Goal: Book appointment/travel/reservation

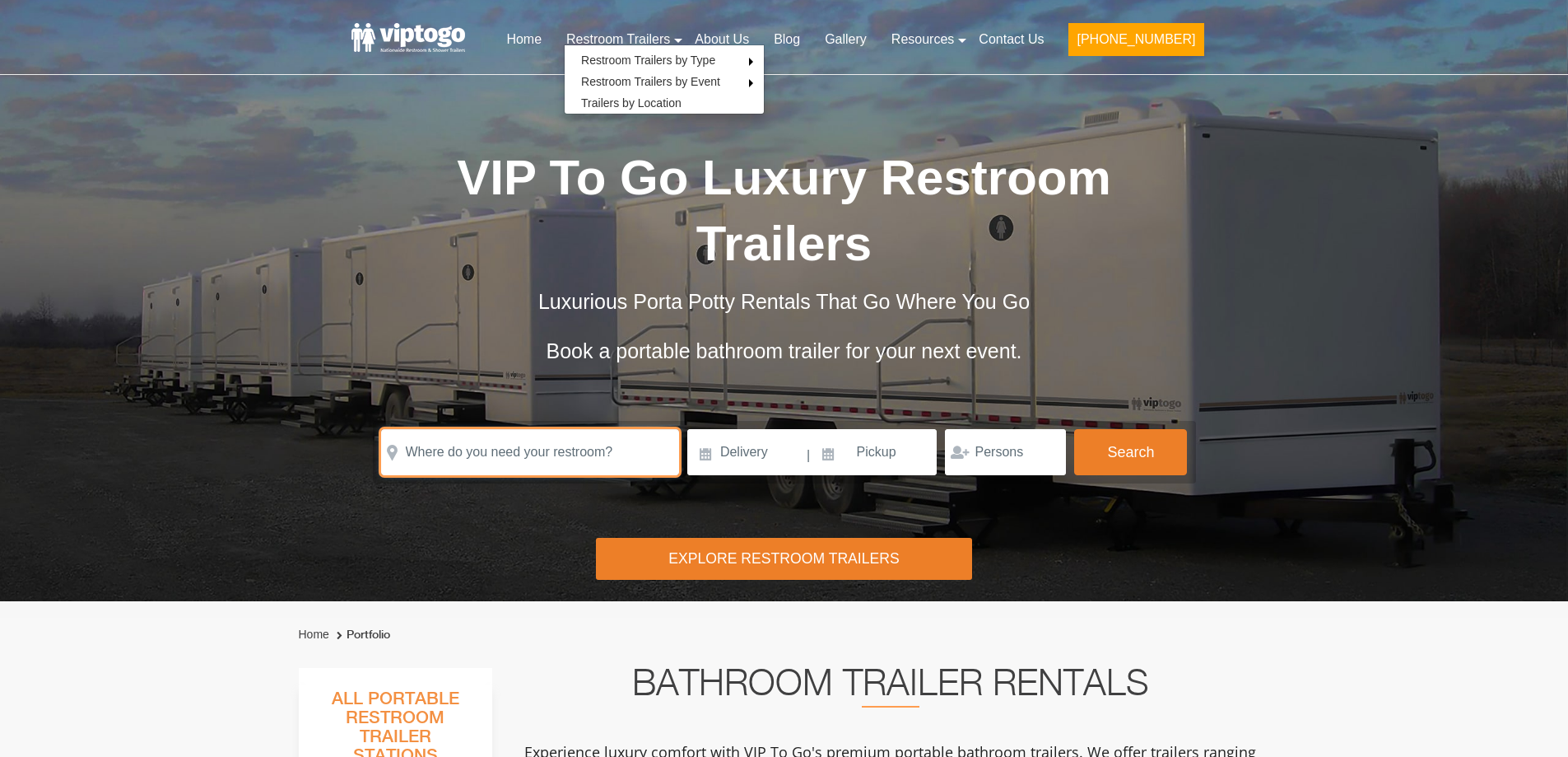
click at [532, 434] on input "text" at bounding box center [531, 452] width 298 height 46
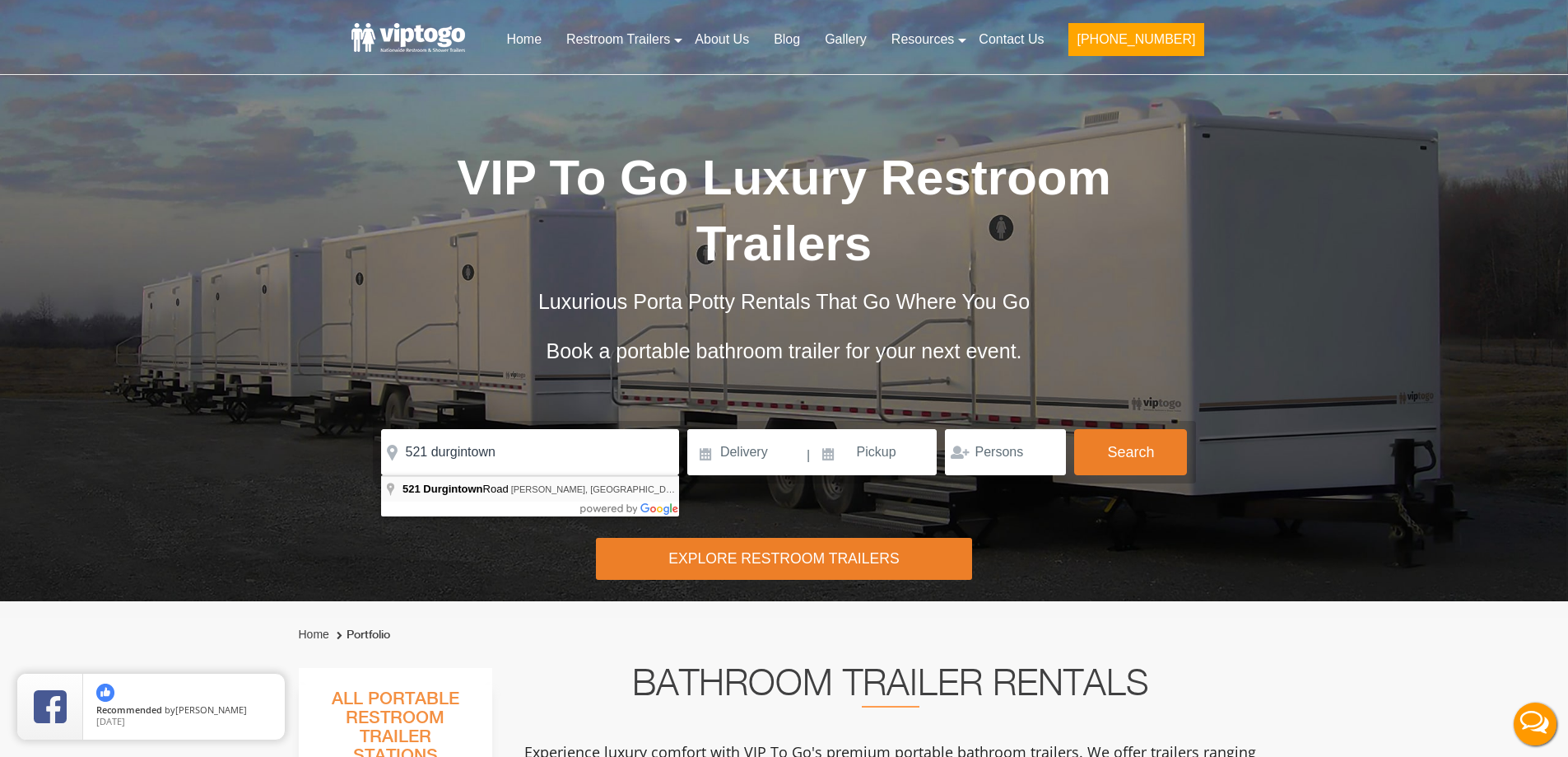
type input "[STREET_ADDRESS][PERSON_NAME]"
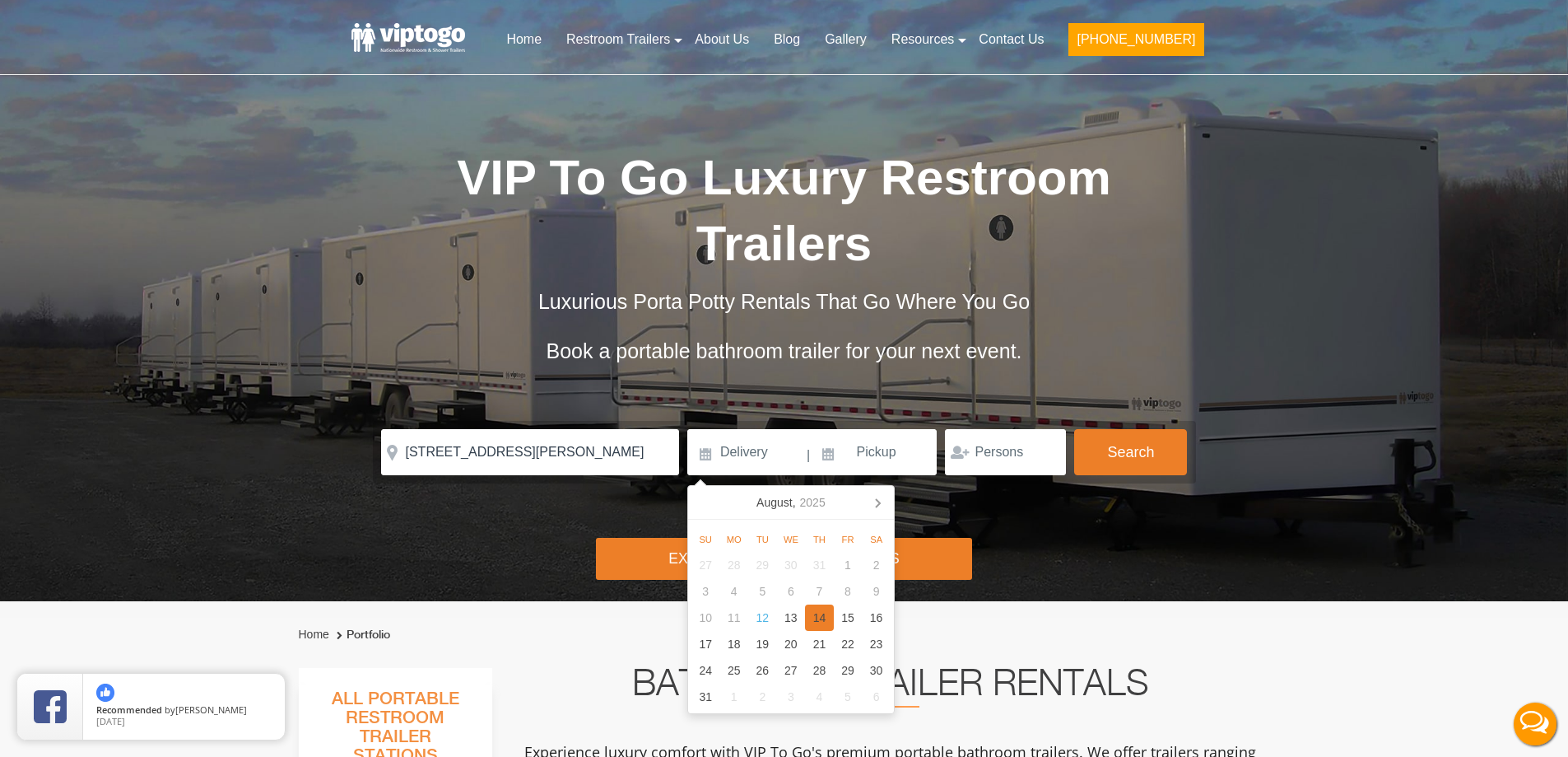
click at [821, 620] on div "14" at bounding box center [819, 618] width 29 height 27
type input "[DATE]"
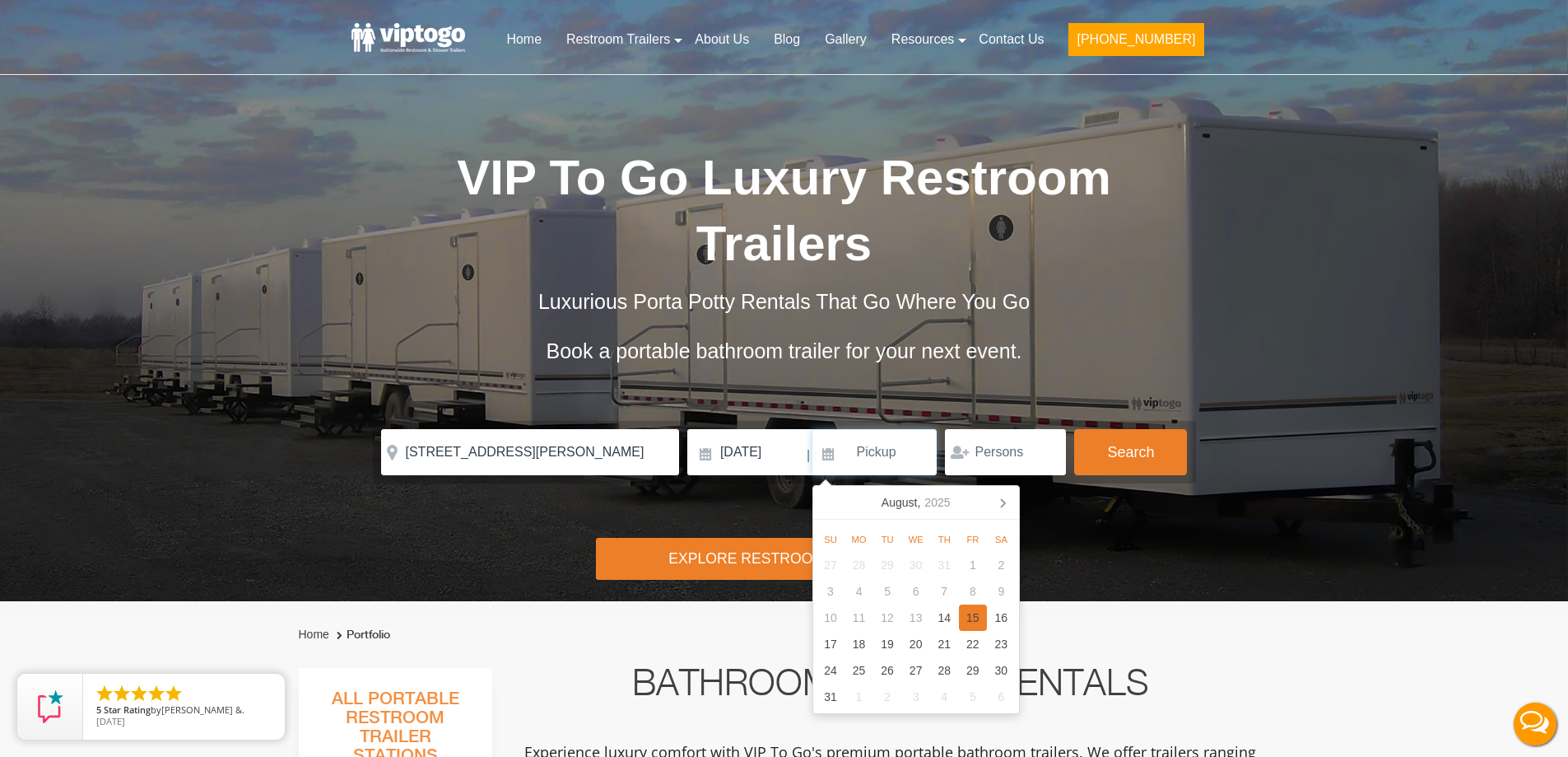
click at [976, 617] on div "15" at bounding box center [973, 618] width 29 height 27
type input "[DATE]"
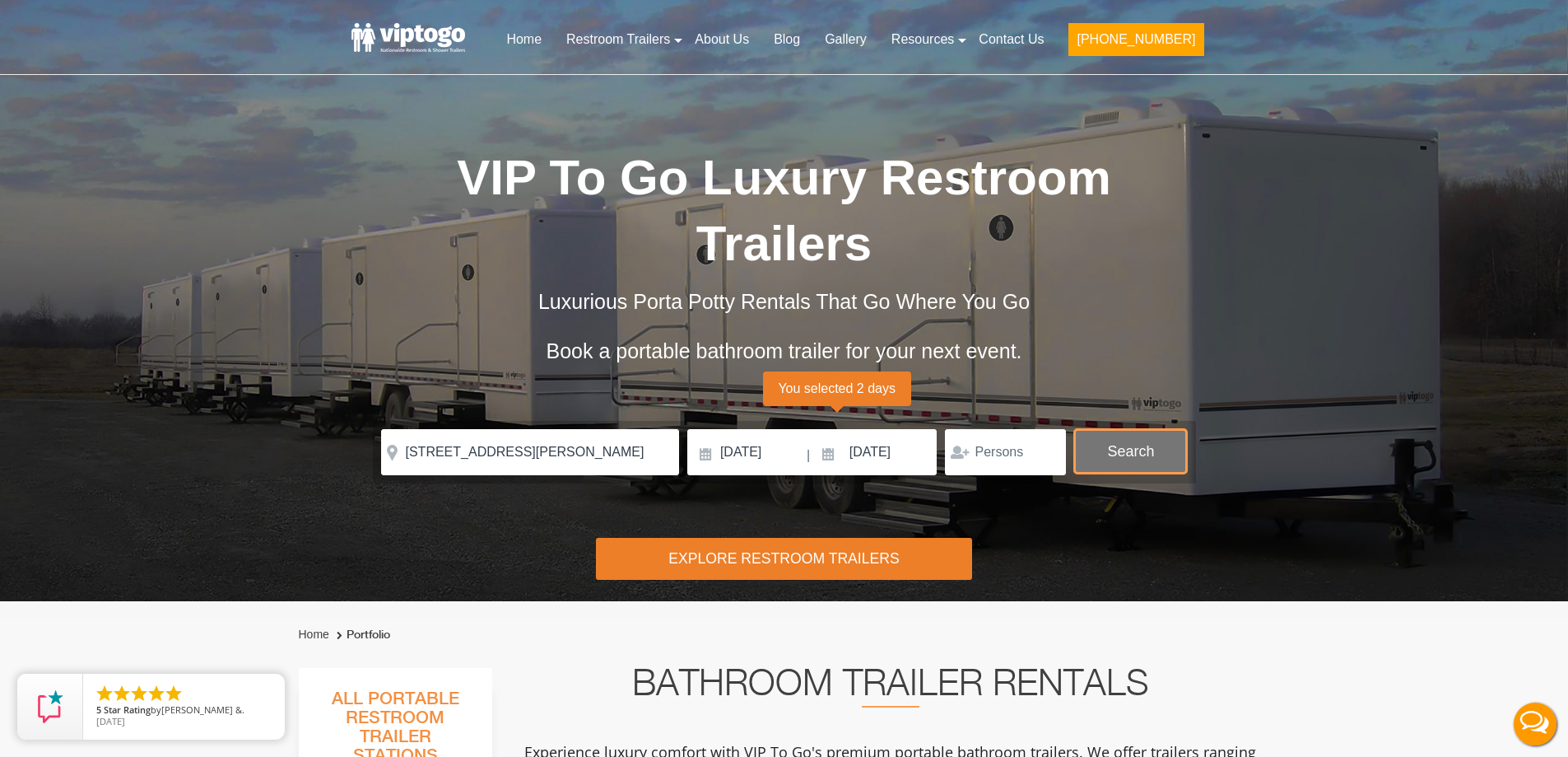
click at [1097, 452] on button "Search" at bounding box center [1131, 451] width 112 height 44
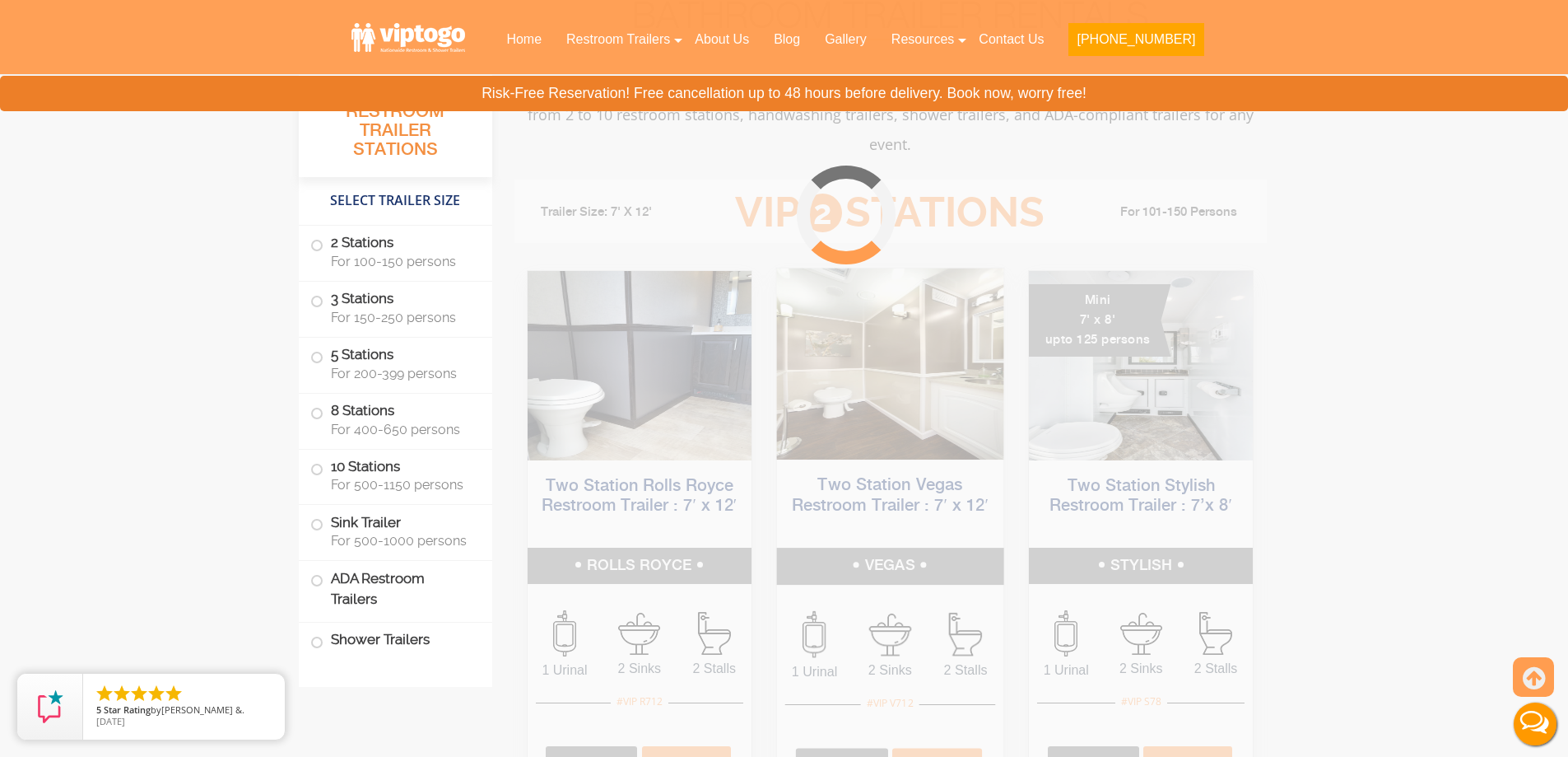
scroll to position [668, 0]
